Goal: Task Accomplishment & Management: Use online tool/utility

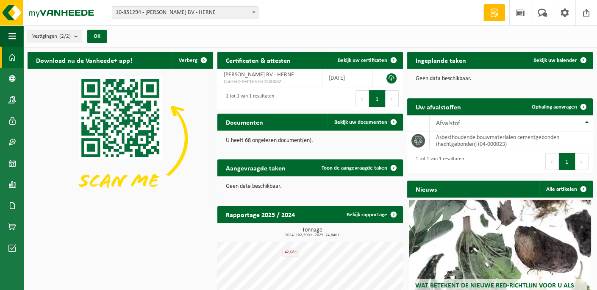
click at [253, 11] on b at bounding box center [253, 12] width 3 height 2
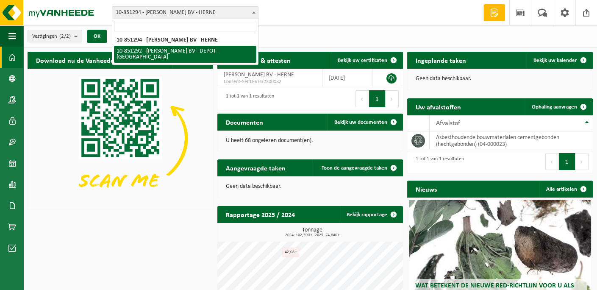
select select "96688"
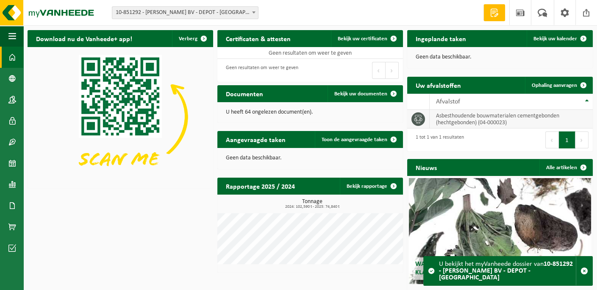
click at [450, 117] on td "asbesthoudende bouwmaterialen cementgebonden (hechtgebonden) (04-000023)" at bounding box center [511, 119] width 163 height 19
click at [415, 118] on icon at bounding box center [418, 119] width 8 height 8
click at [494, 120] on td "asbesthoudende bouwmaterialen cementgebonden (hechtgebonden) (04-000023)" at bounding box center [511, 119] width 163 height 19
click at [555, 87] on span "Ophaling aanvragen" at bounding box center [554, 86] width 45 height 6
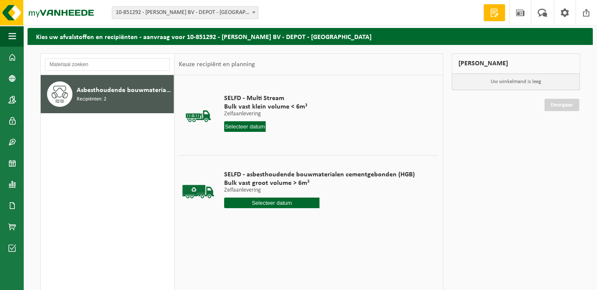
scroll to position [42, 0]
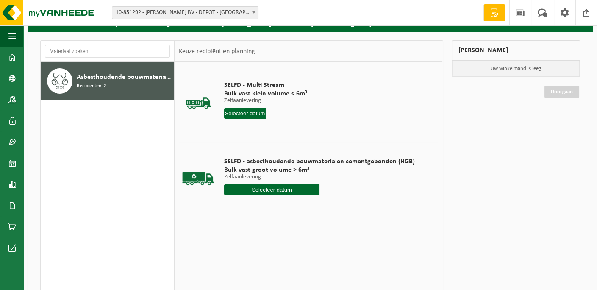
click at [268, 188] on input "text" at bounding box center [271, 189] width 95 height 11
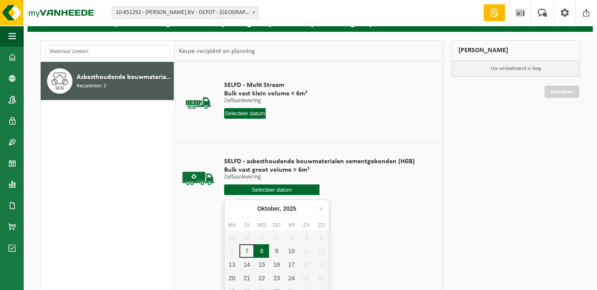
click at [263, 253] on div "8" at bounding box center [261, 251] width 15 height 14
type input "Van [DATE]"
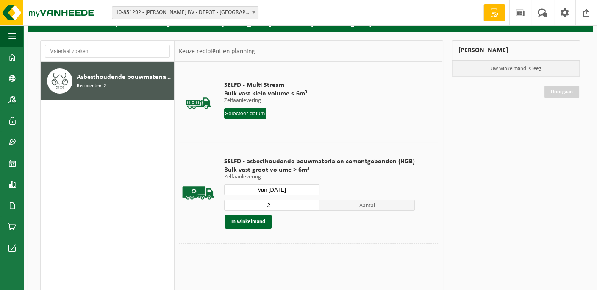
type input "2"
click at [310, 202] on input "2" at bounding box center [271, 205] width 95 height 11
click at [243, 216] on button "In winkelmand" at bounding box center [248, 222] width 47 height 14
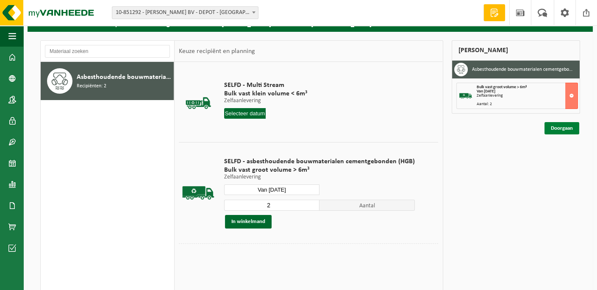
click at [568, 126] on link "Doorgaan" at bounding box center [562, 128] width 35 height 12
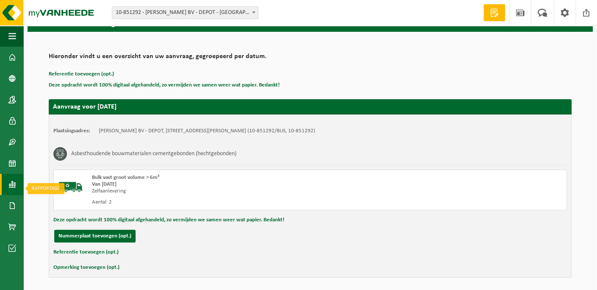
scroll to position [72, 0]
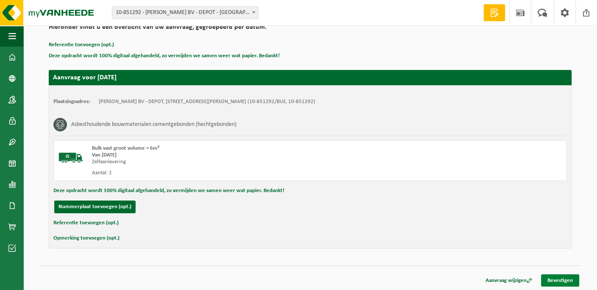
click at [563, 282] on link "Bevestigen" at bounding box center [561, 280] width 38 height 12
